Goal: Task Accomplishment & Management: Manage account settings

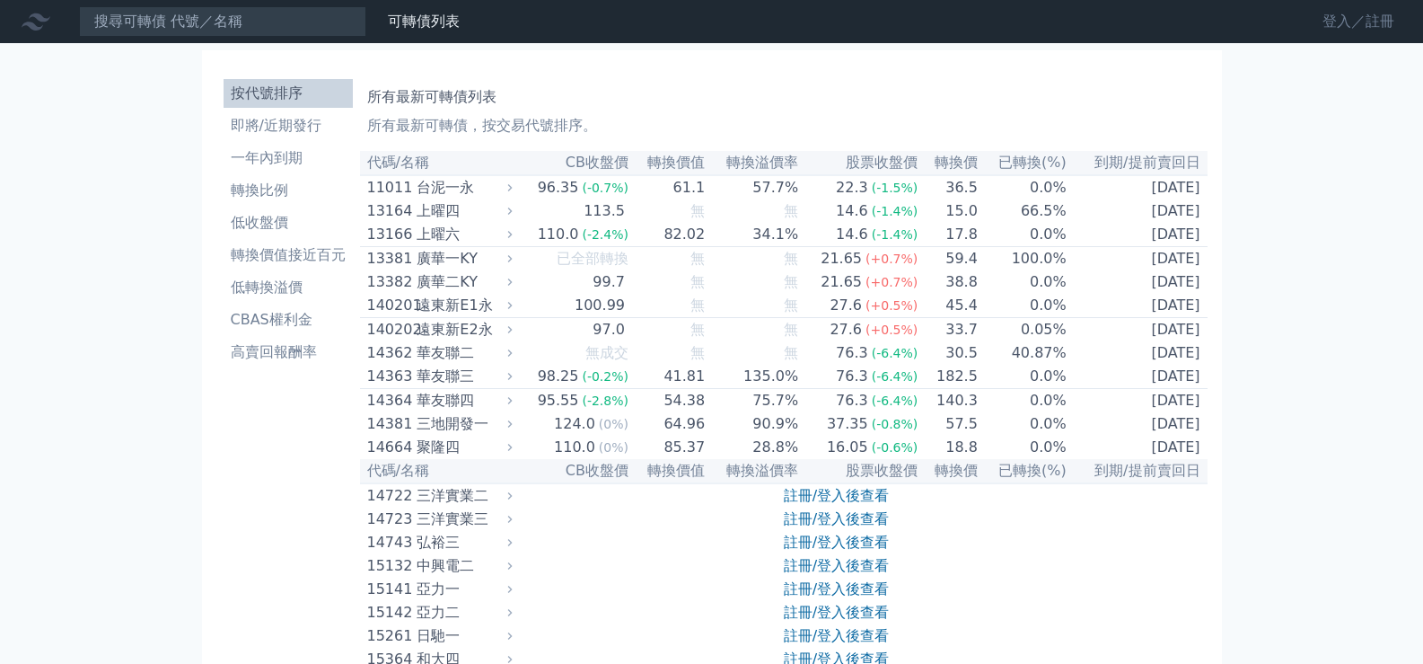
click at [1346, 18] on link "登入／註冊" at bounding box center [1358, 21] width 101 height 29
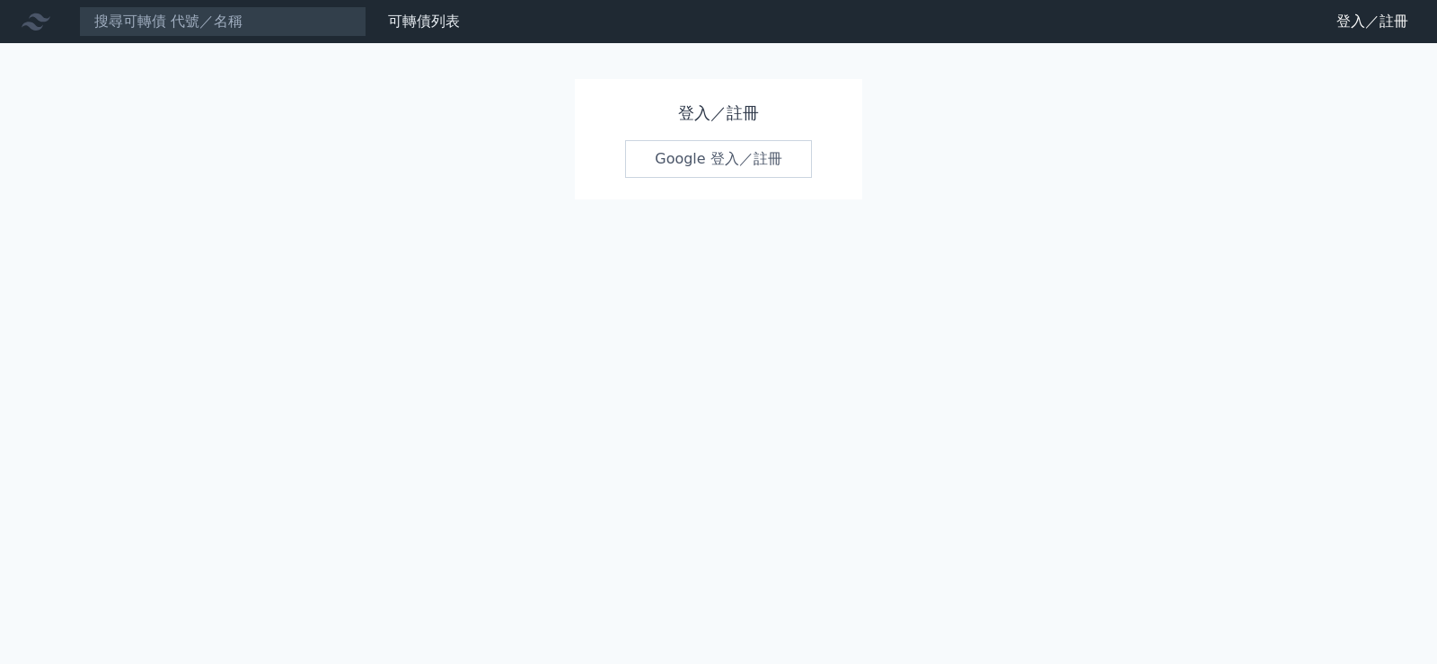
click at [699, 158] on link "Google 登入／註冊" at bounding box center [718, 159] width 187 height 38
